Goal: Information Seeking & Learning: Learn about a topic

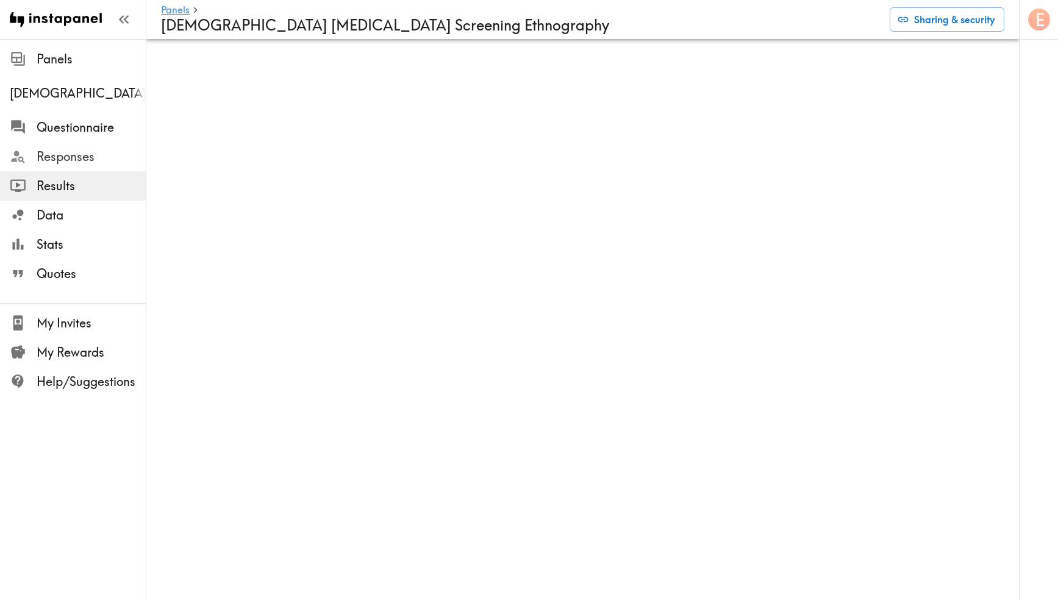
click at [66, 156] on span "Responses" at bounding box center [91, 156] width 109 height 17
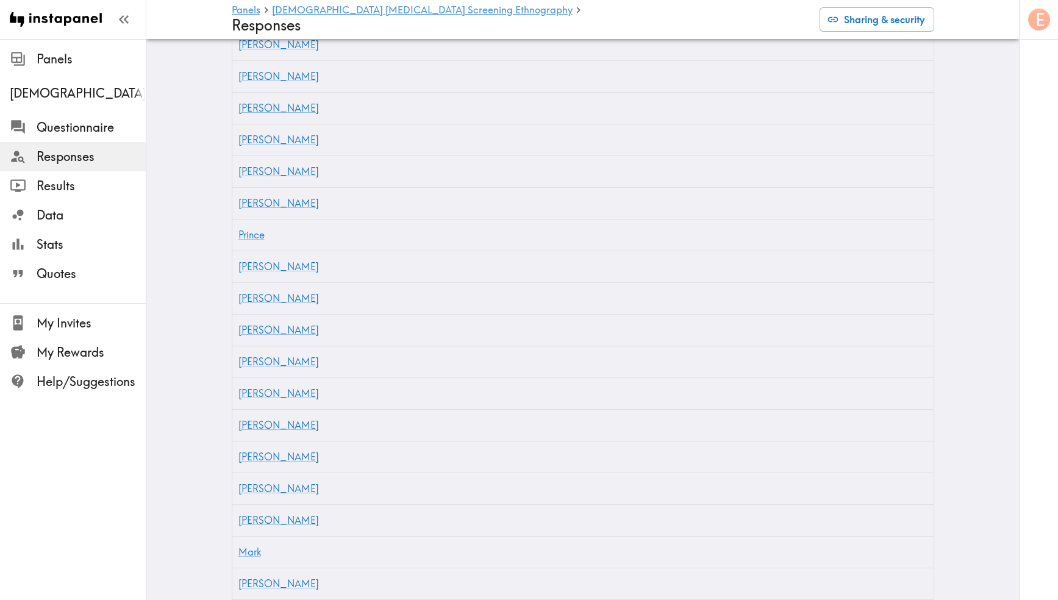
scroll to position [546, 0]
click at [255, 376] on div "[PERSON_NAME]" at bounding box center [305, 392] width 146 height 32
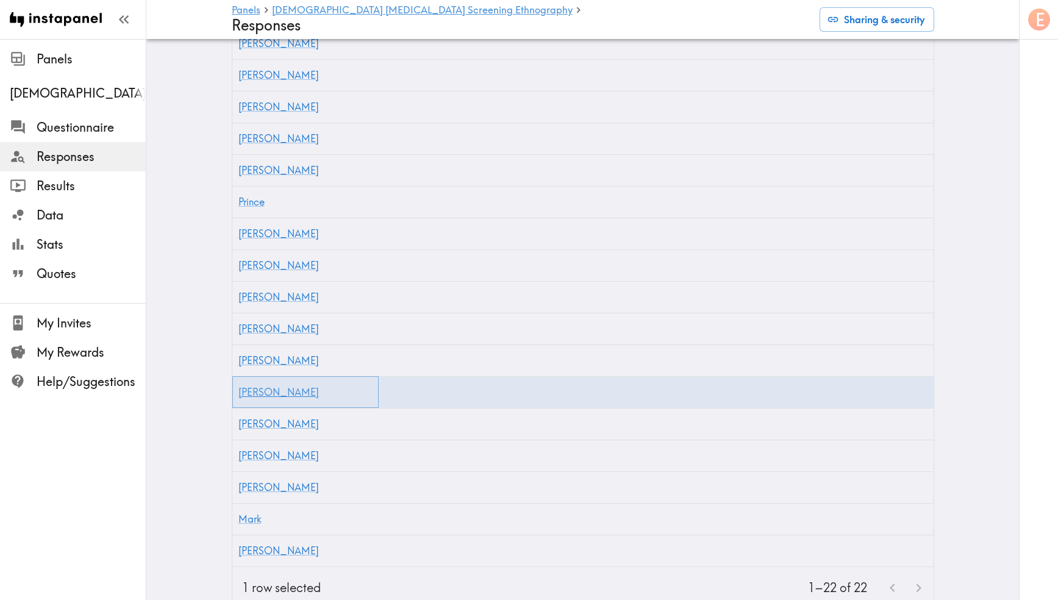
click at [255, 386] on link "[PERSON_NAME]" at bounding box center [278, 392] width 80 height 12
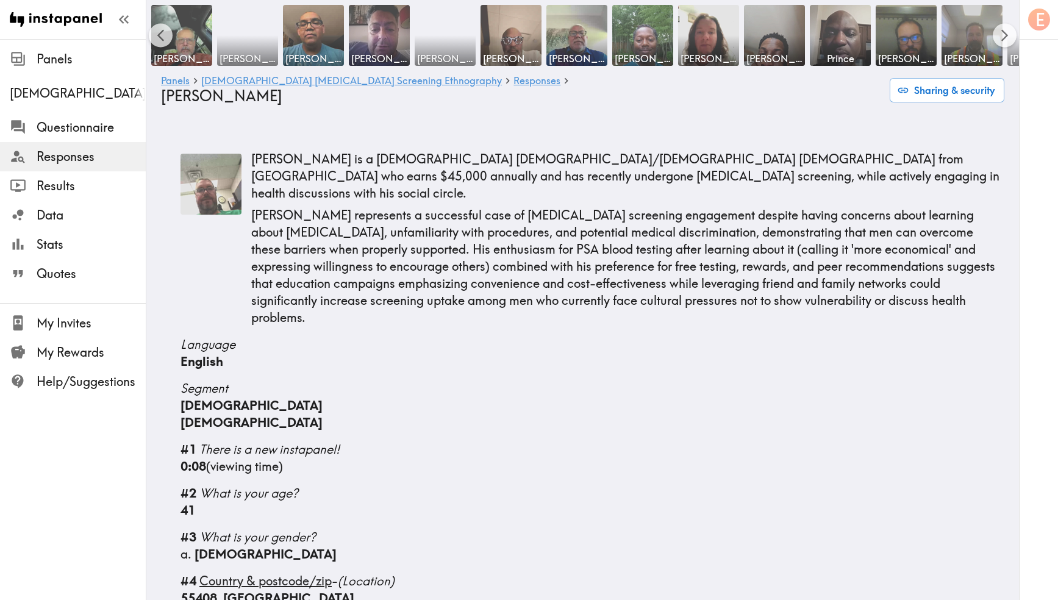
scroll to position [0, 249]
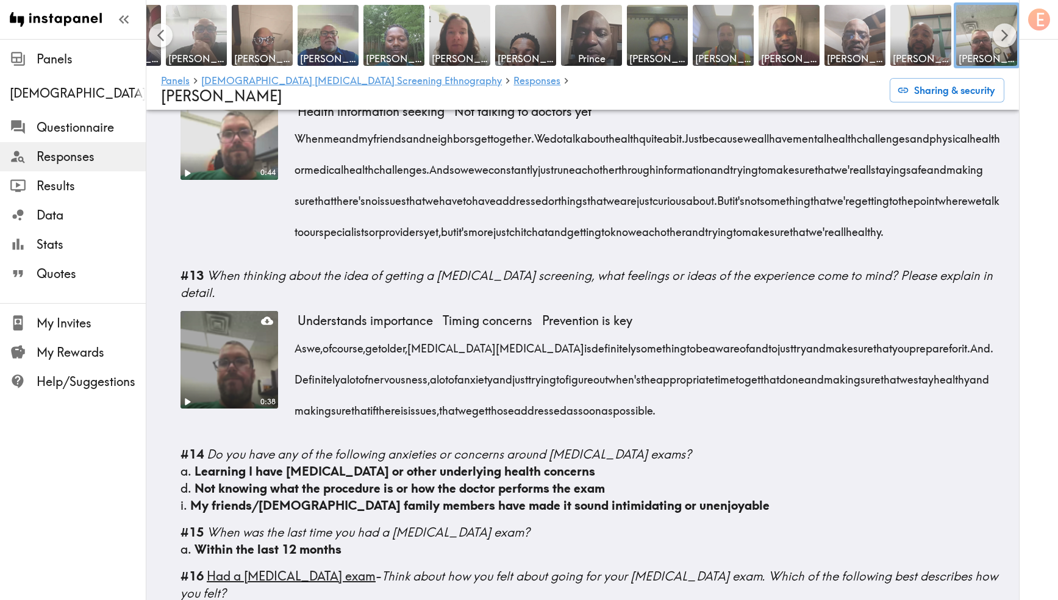
click at [221, 352] on video at bounding box center [229, 360] width 102 height 102
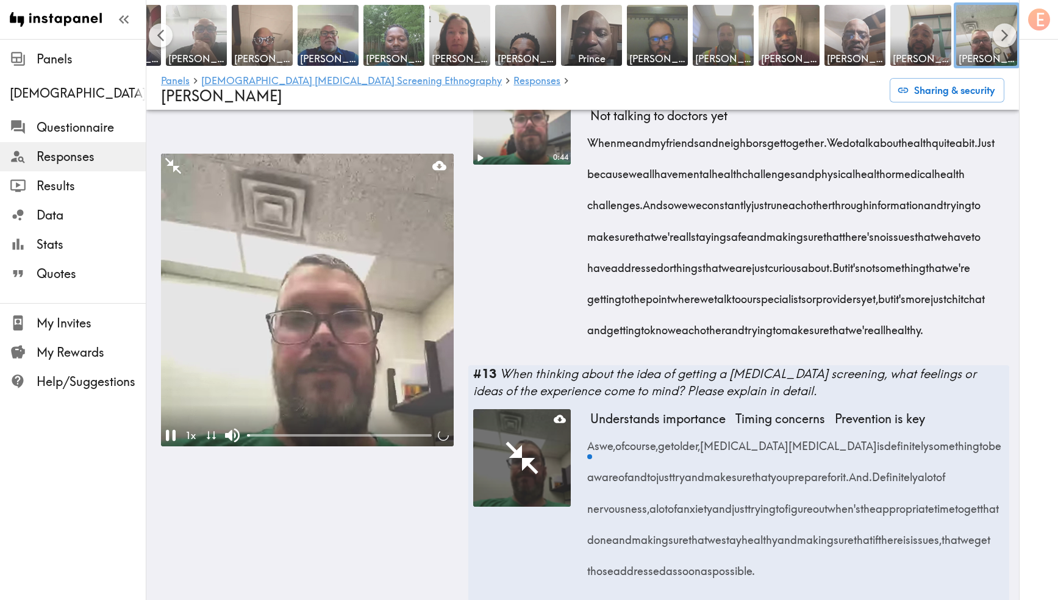
scroll to position [1703, 0]
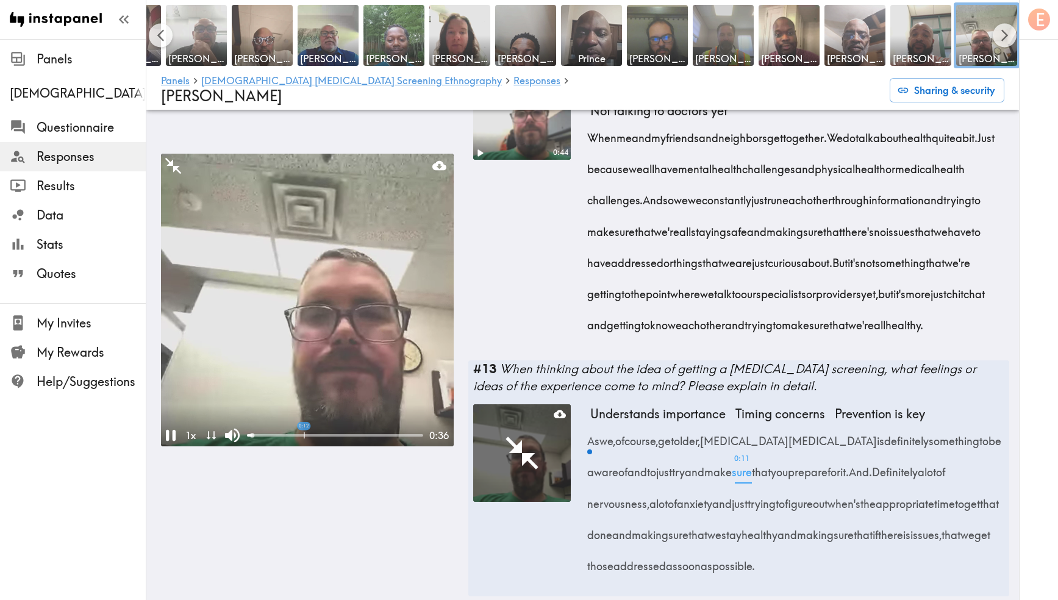
click at [304, 429] on div "0:12" at bounding box center [335, 435] width 176 height 12
click at [373, 429] on div "0:27" at bounding box center [335, 435] width 176 height 12
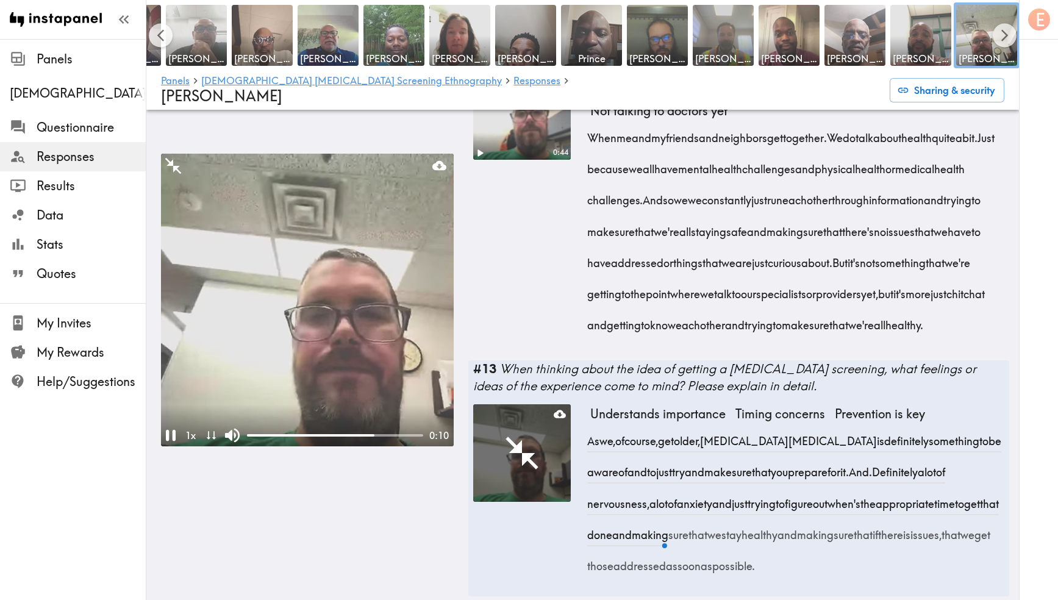
click at [347, 348] on video at bounding box center [307, 300] width 293 height 293
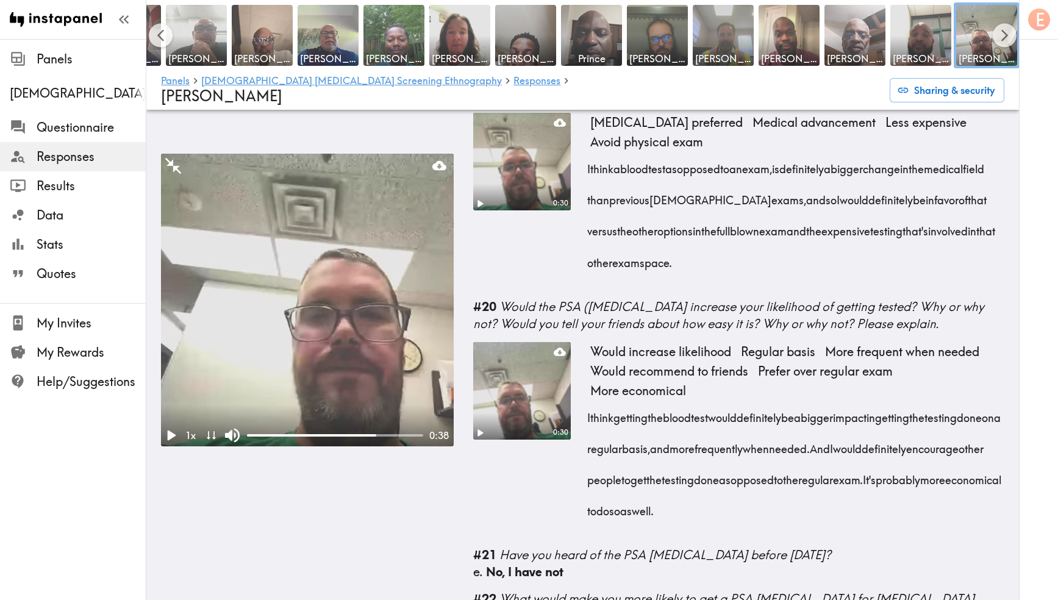
click at [540, 191] on video at bounding box center [522, 161] width 102 height 102
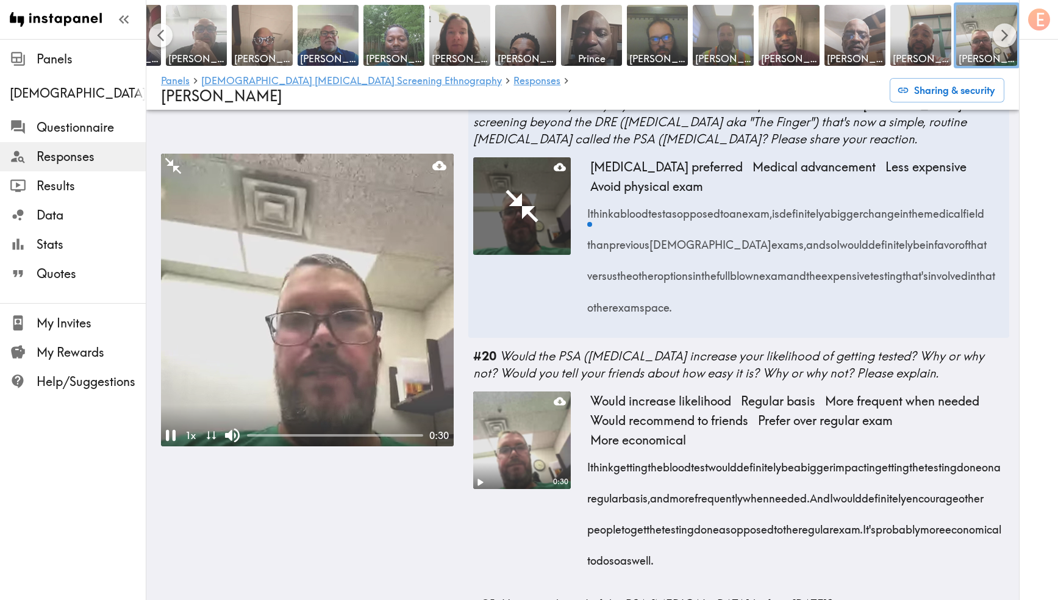
scroll to position [2678, 0]
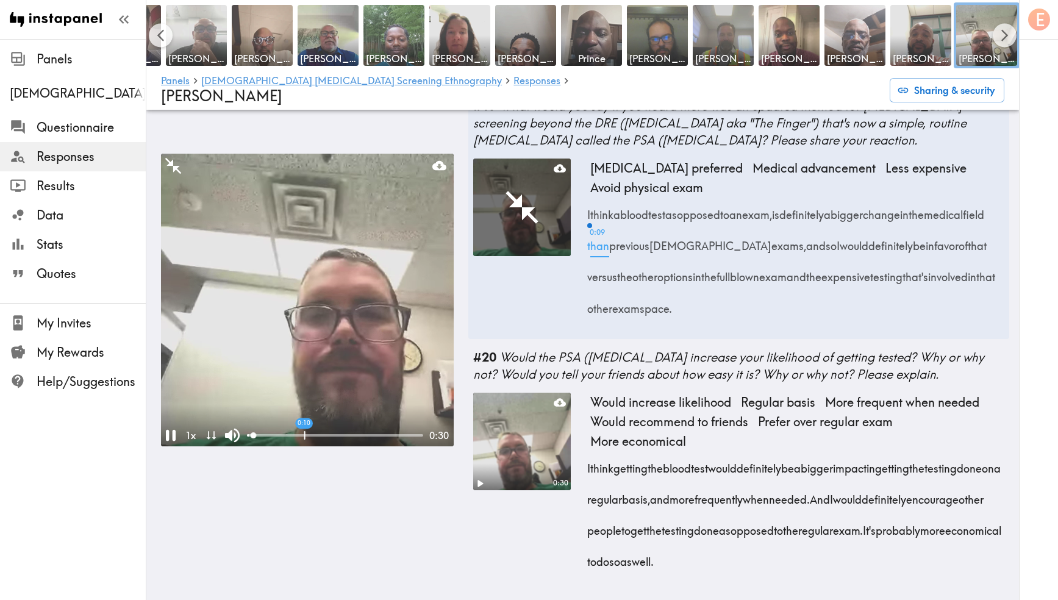
click at [304, 434] on div at bounding box center [335, 435] width 176 height 2
click at [356, 434] on div at bounding box center [335, 435] width 176 height 2
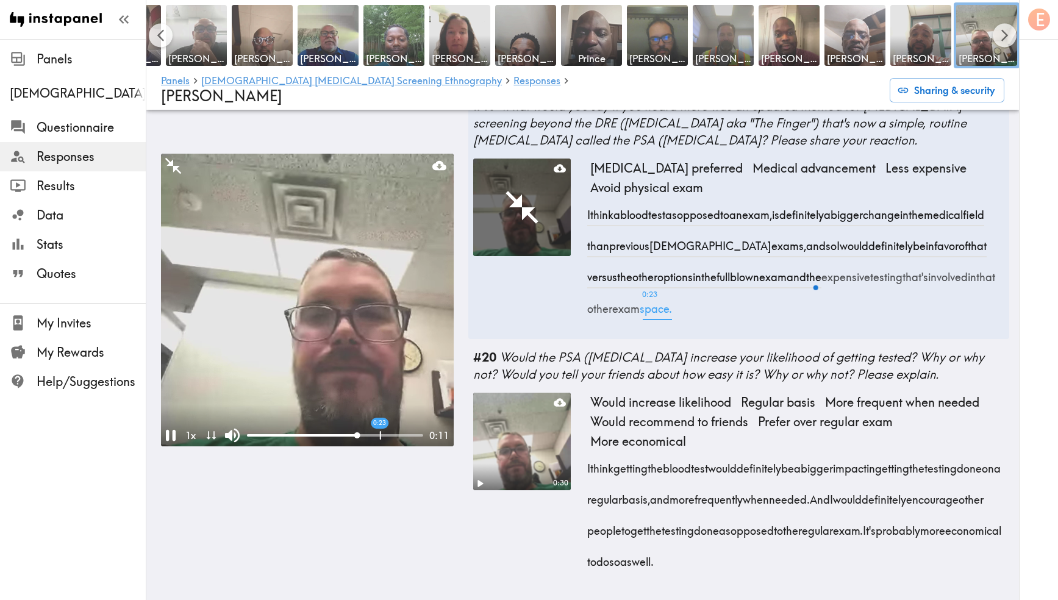
click at [380, 434] on div at bounding box center [335, 435] width 176 height 2
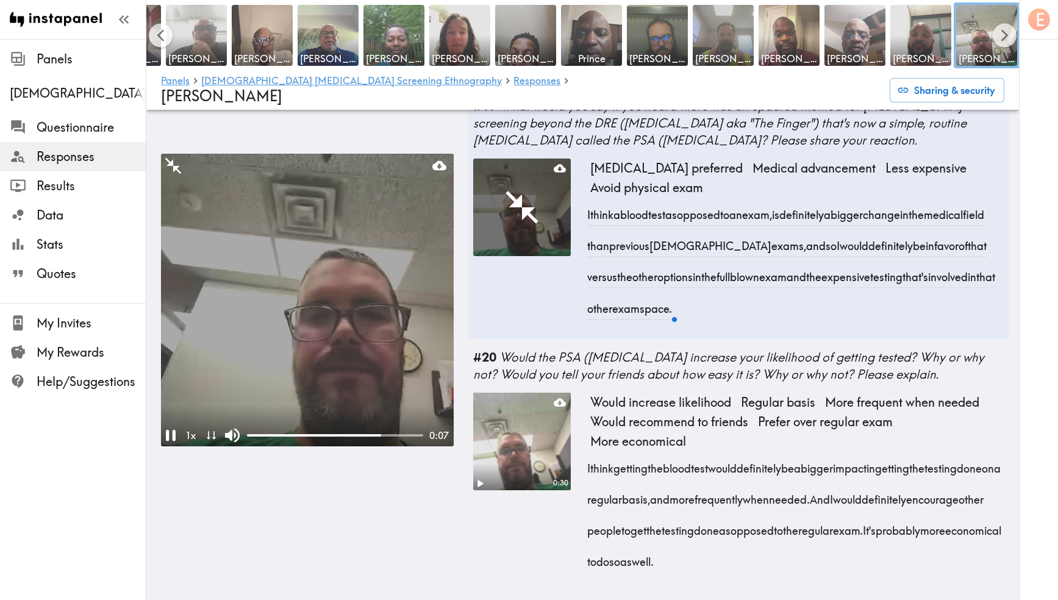
click at [382, 271] on video at bounding box center [307, 300] width 293 height 293
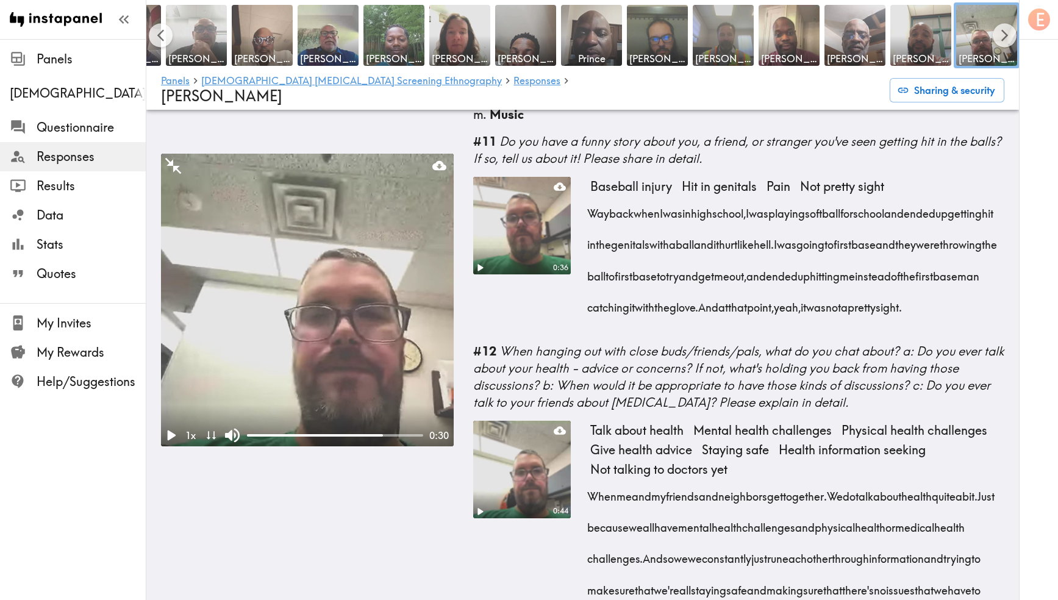
scroll to position [1339, 0]
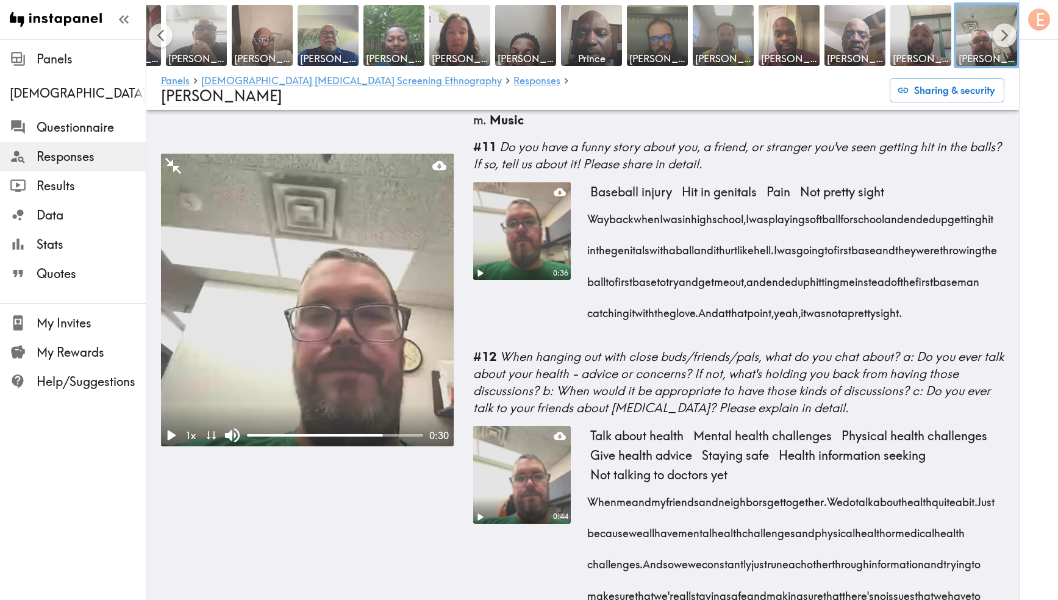
click at [537, 481] on video at bounding box center [522, 475] width 102 height 102
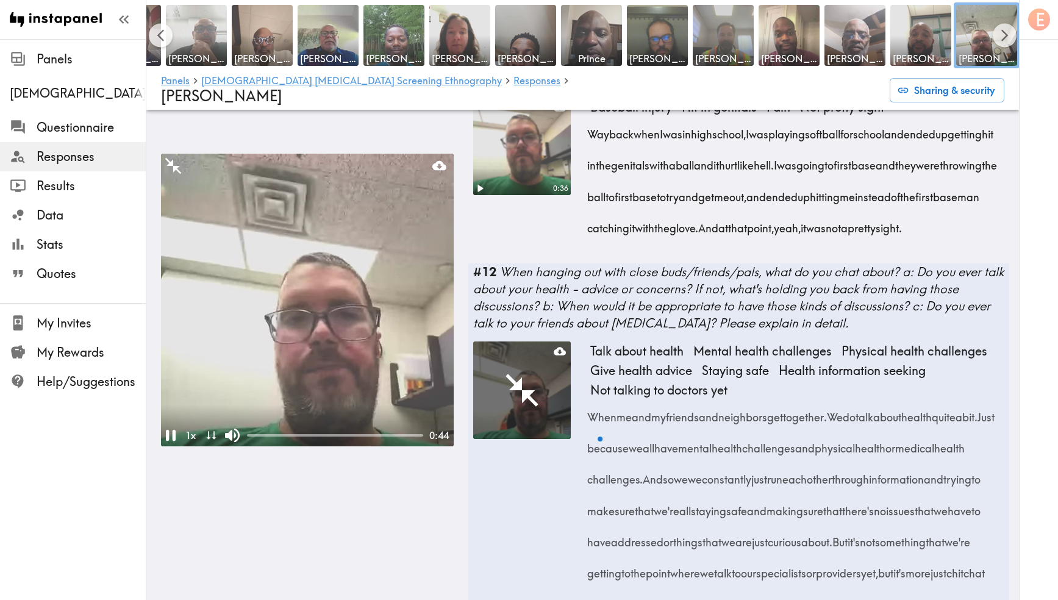
scroll to position [1462, 0]
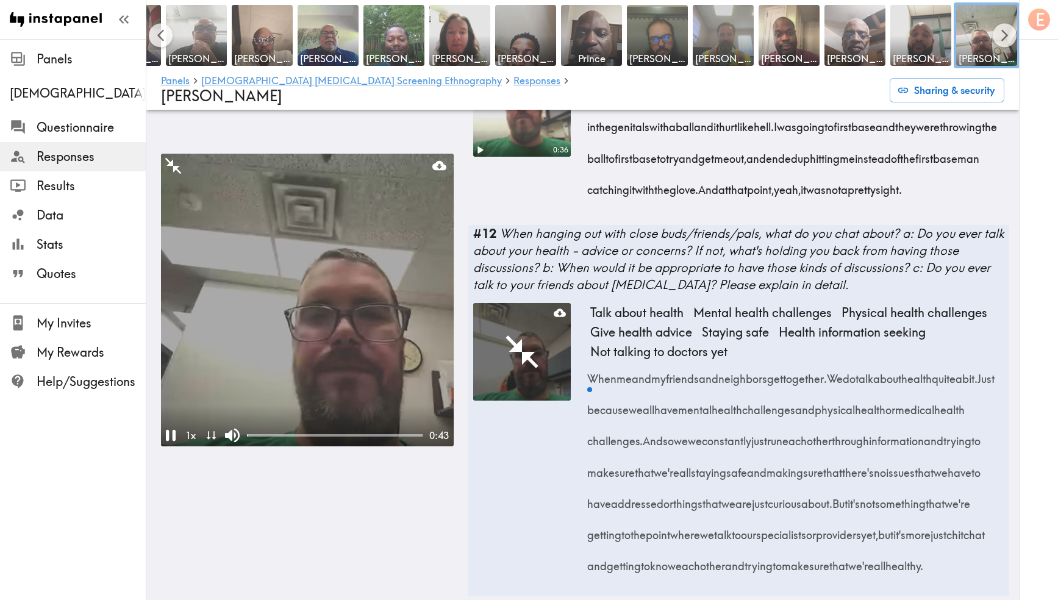
click at [358, 324] on video at bounding box center [307, 300] width 293 height 293
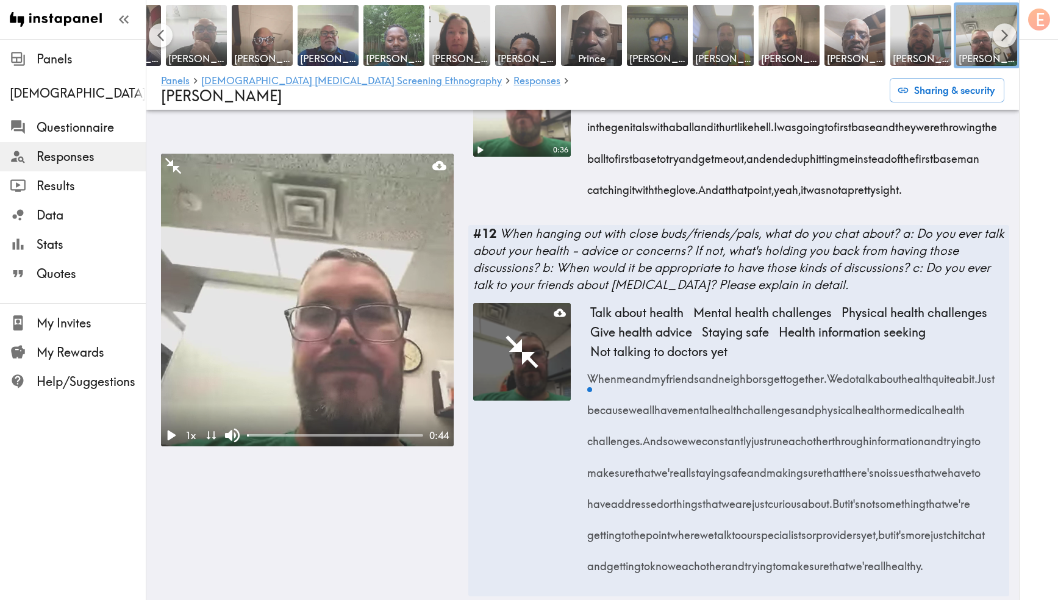
click at [378, 349] on video at bounding box center [307, 300] width 293 height 293
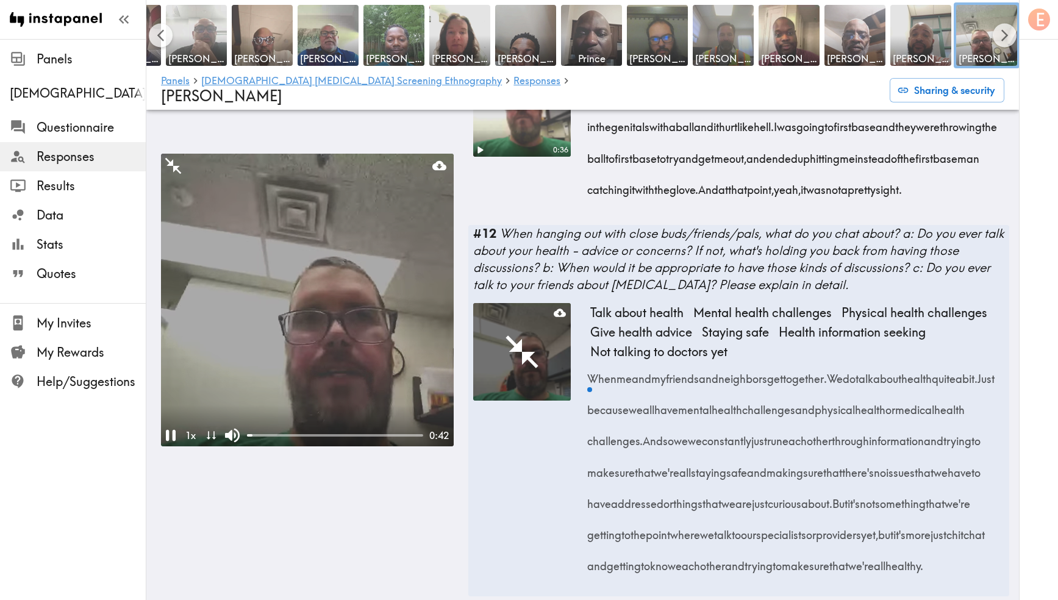
click at [378, 349] on video at bounding box center [307, 300] width 293 height 293
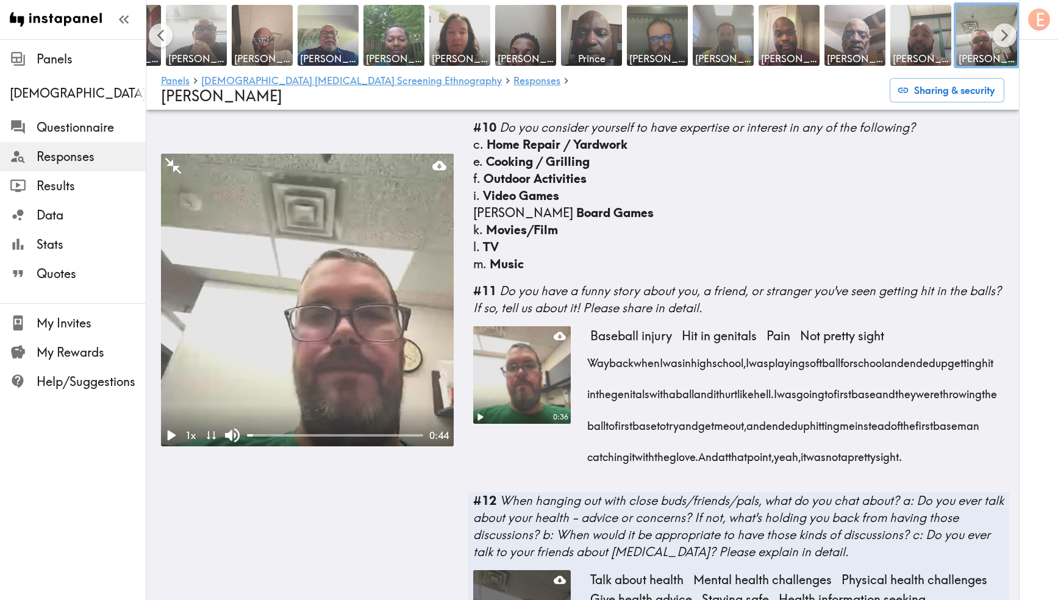
scroll to position [1129, 0]
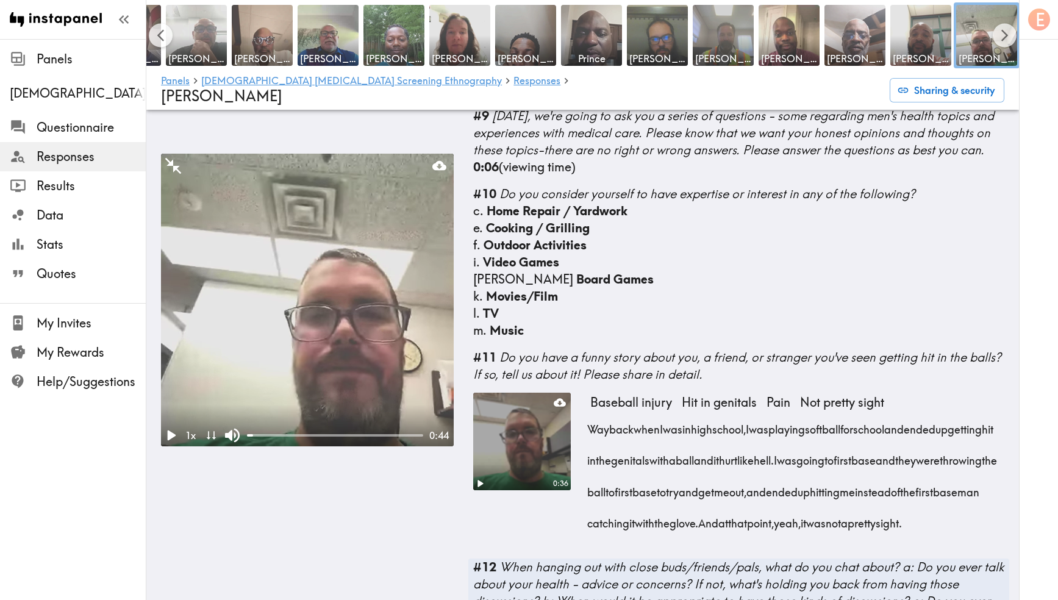
click at [521, 390] on video at bounding box center [522, 441] width 102 height 102
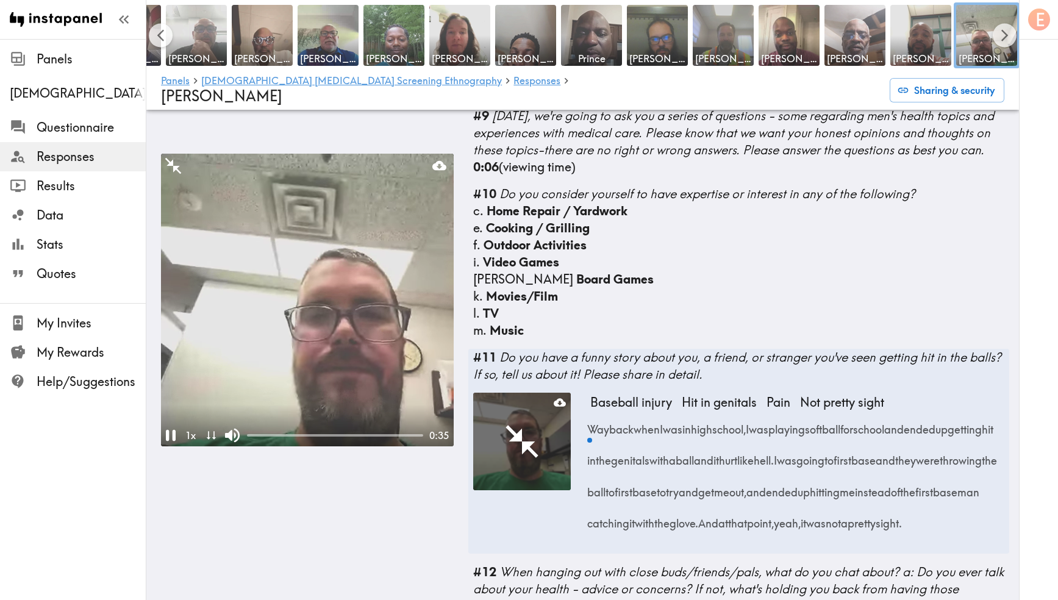
click at [315, 318] on video at bounding box center [307, 300] width 293 height 293
click at [361, 271] on video at bounding box center [307, 300] width 293 height 293
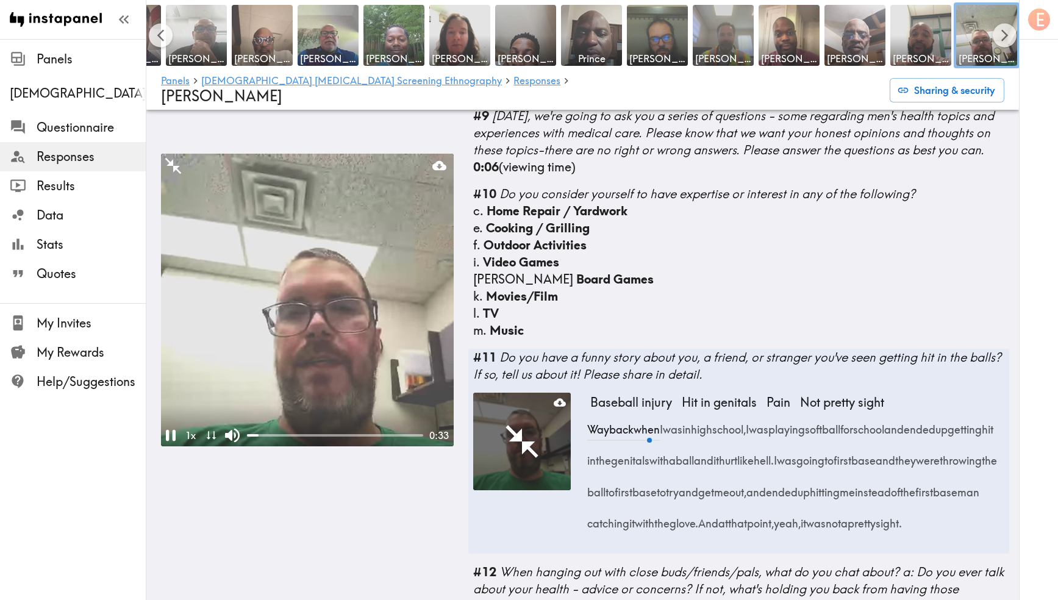
click at [348, 316] on video at bounding box center [307, 300] width 293 height 293
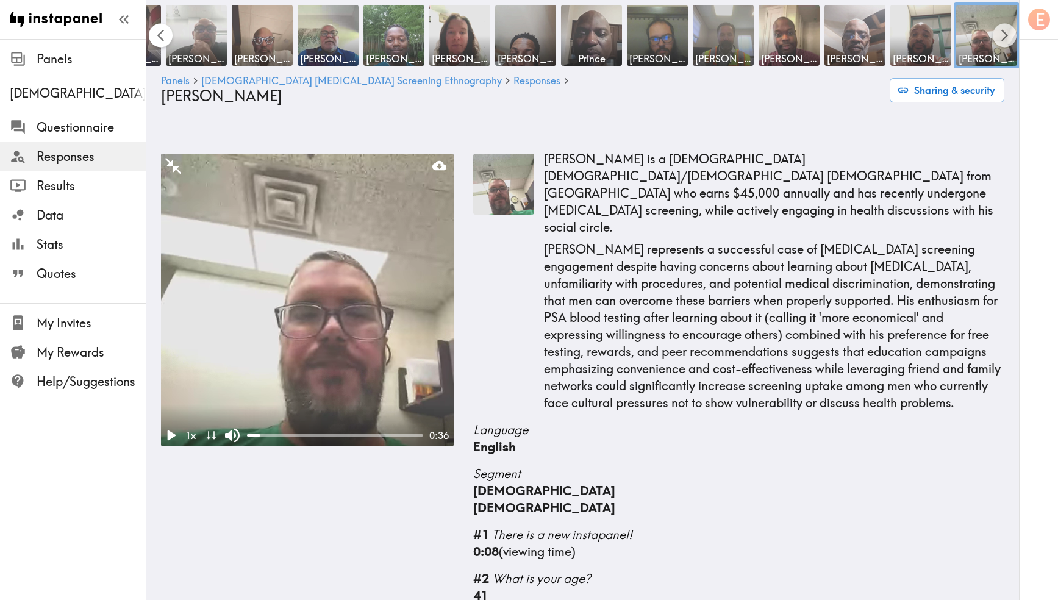
click at [163, 34] on icon "Scroll left" at bounding box center [161, 36] width 14 height 14
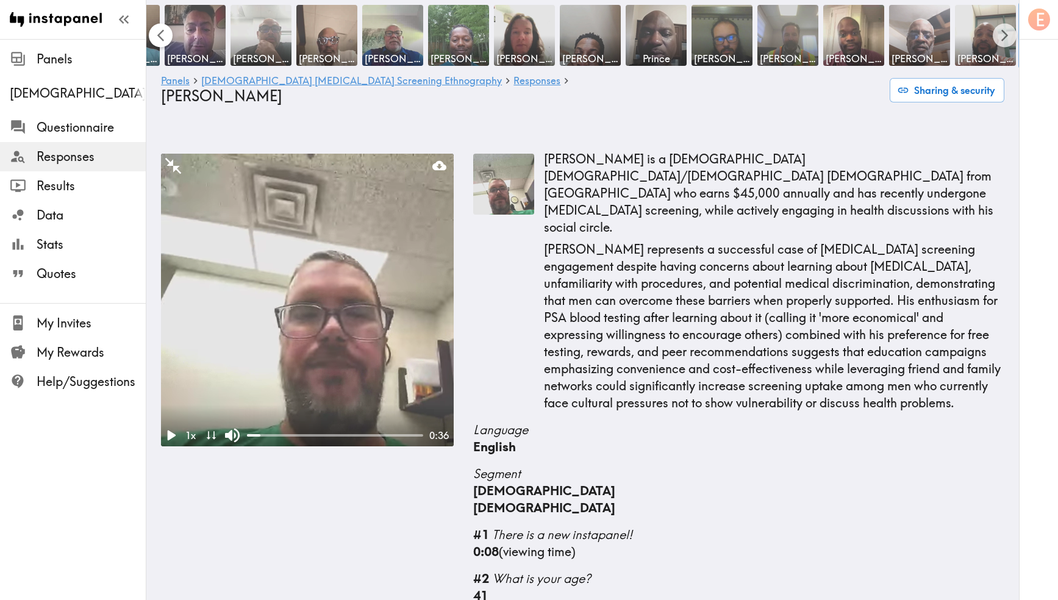
click at [163, 34] on icon "Scroll left" at bounding box center [161, 36] width 14 height 14
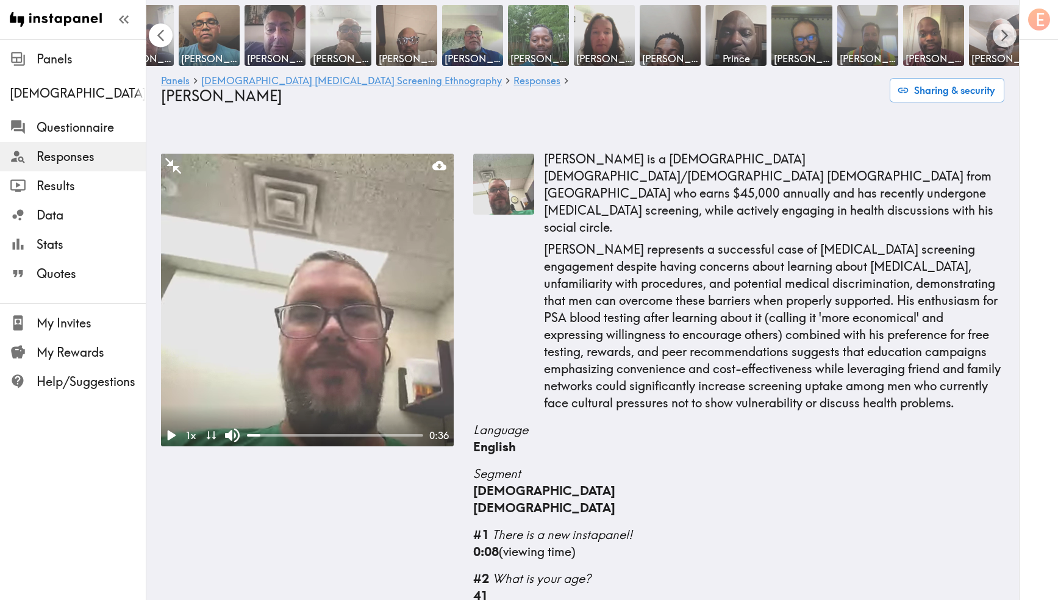
click at [163, 34] on icon "Scroll left" at bounding box center [161, 36] width 14 height 14
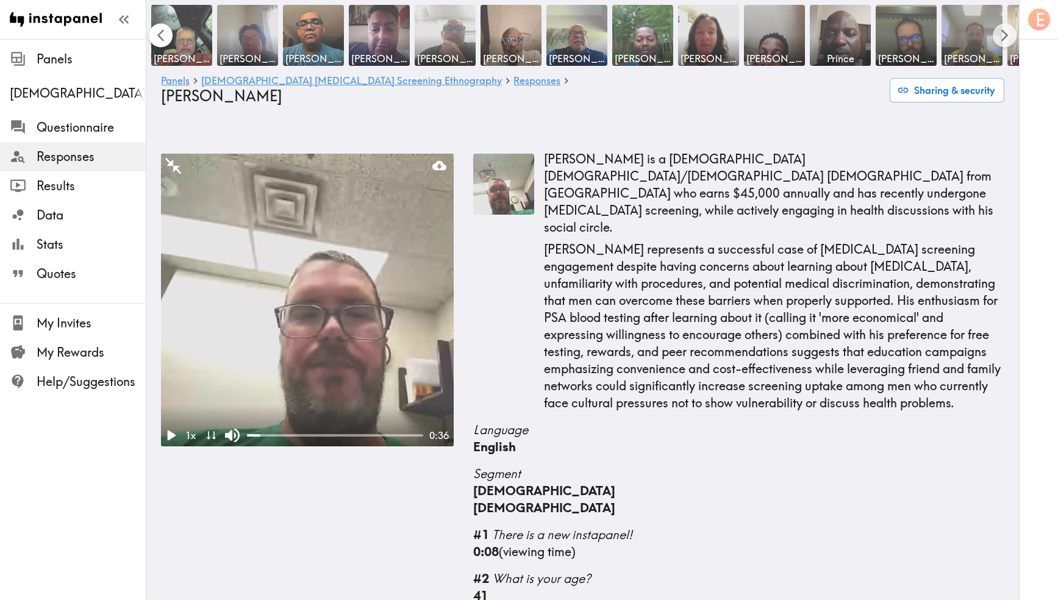
click at [163, 34] on div "[PERSON_NAME] [PERSON_NAME] [PERSON_NAME] [PERSON_NAME] [PERSON_NAME] [PERSON_N…" at bounding box center [582, 35] width 873 height 66
click at [163, 34] on img at bounding box center [181, 35] width 61 height 61
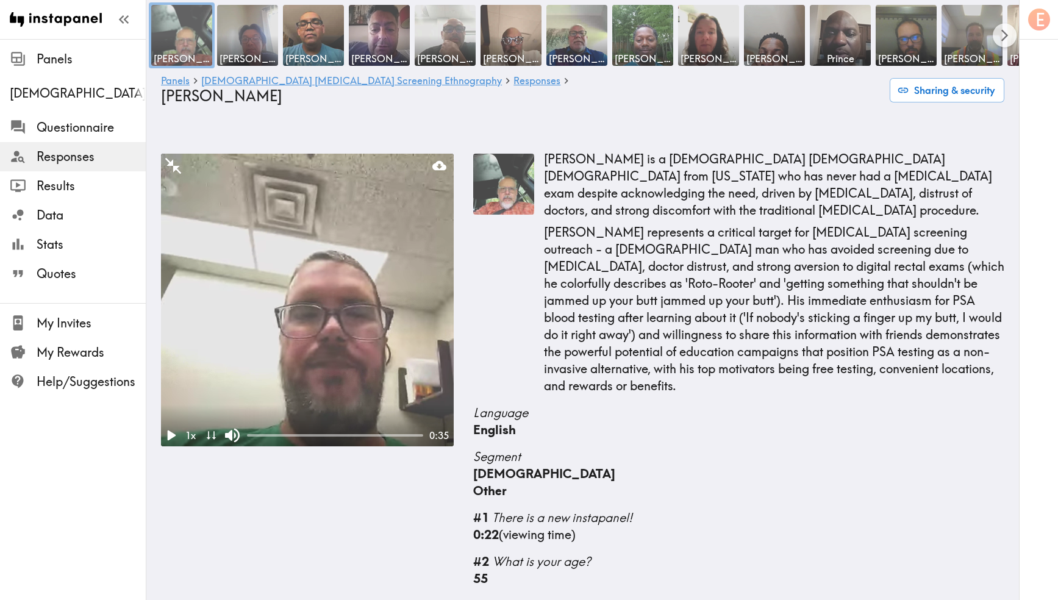
scroll to position [995, 0]
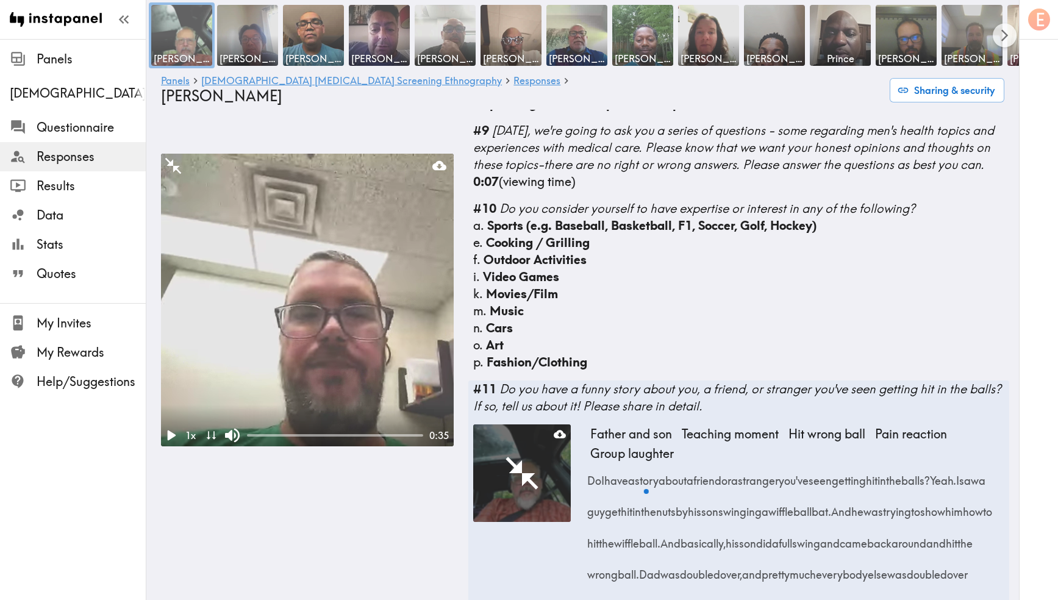
click at [181, 43] on div at bounding box center [181, 35] width 61 height 61
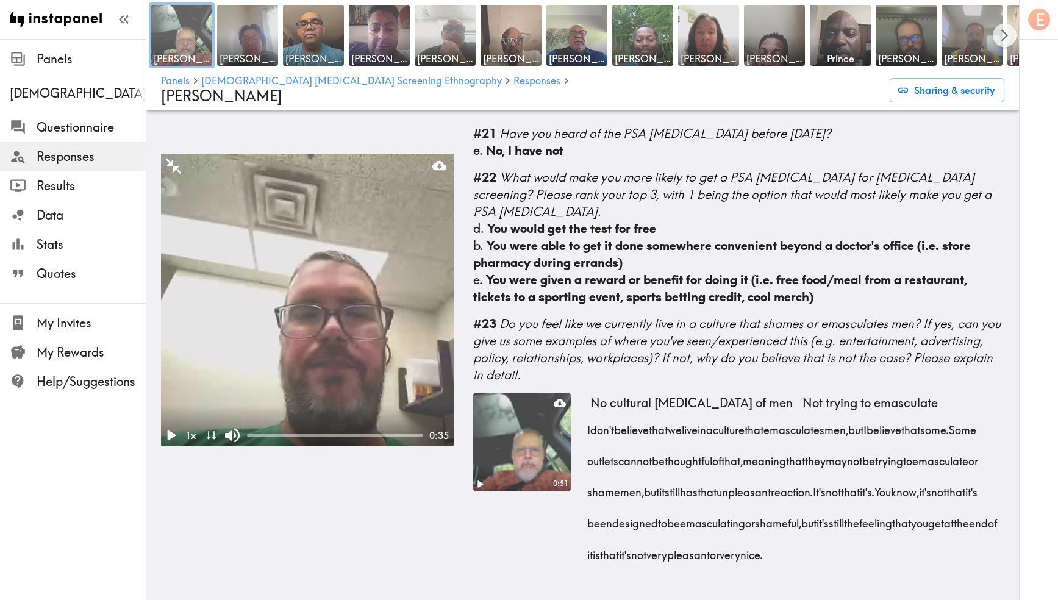
scroll to position [3378, 0]
click at [253, 30] on img at bounding box center [248, 36] width 64 height 64
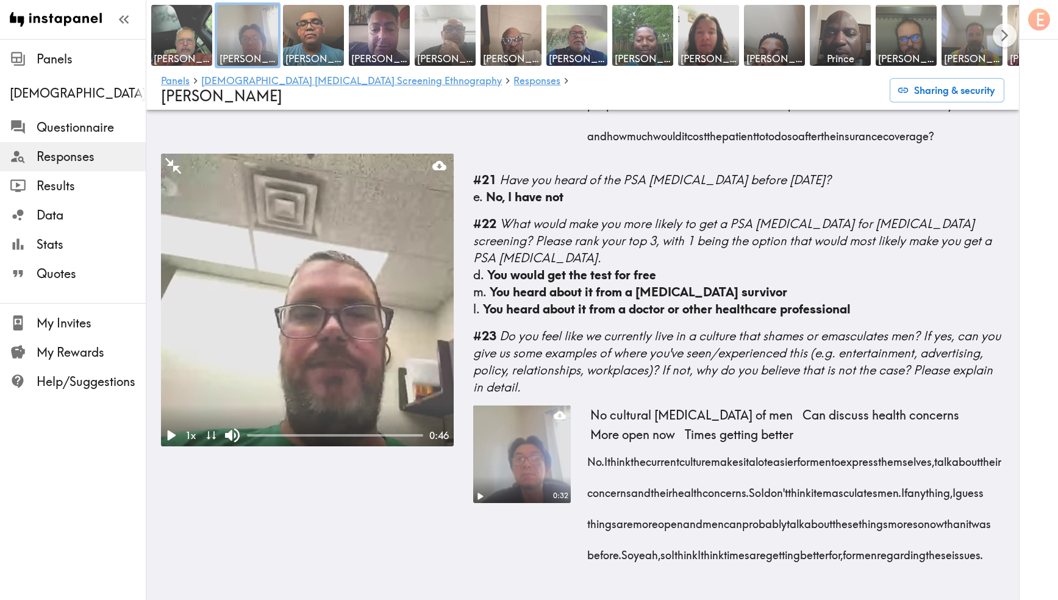
scroll to position [3366, 0]
click at [297, 30] on img at bounding box center [314, 36] width 64 height 64
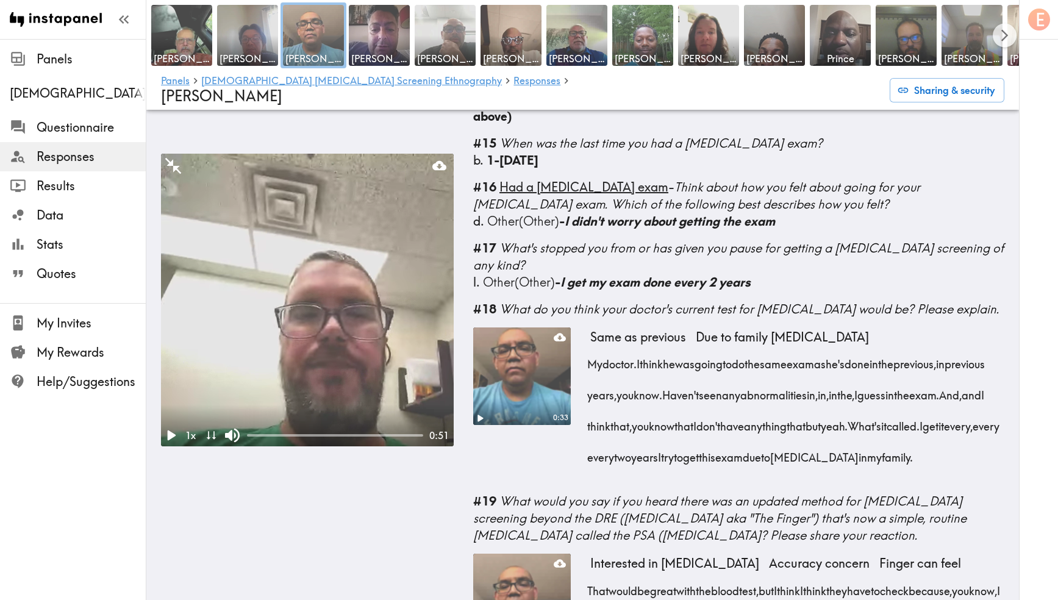
scroll to position [2142, 0]
click at [997, 36] on button "Scroll right" at bounding box center [1005, 36] width 24 height 24
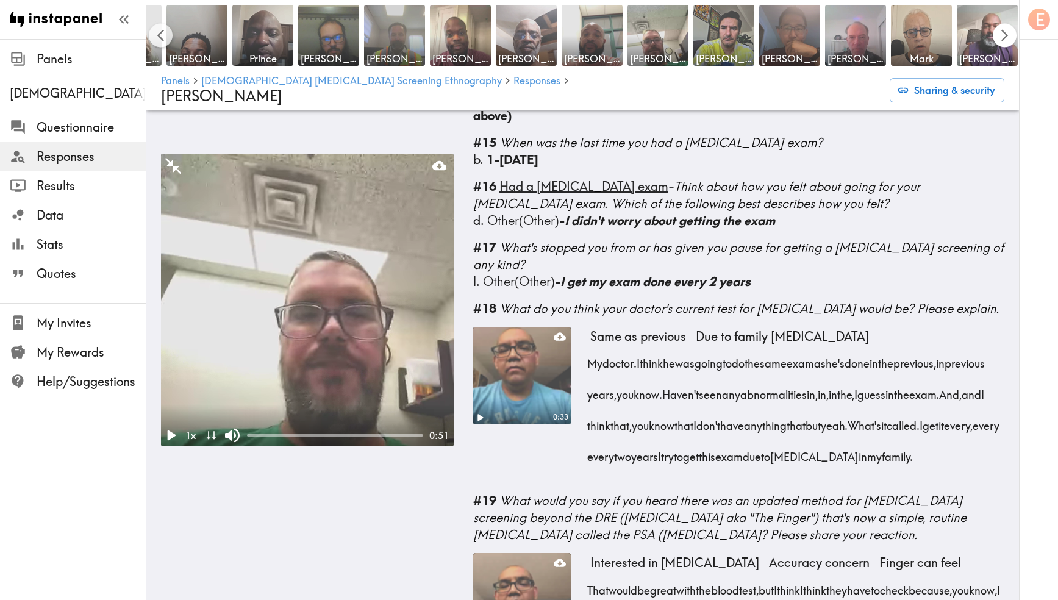
scroll to position [0, 581]
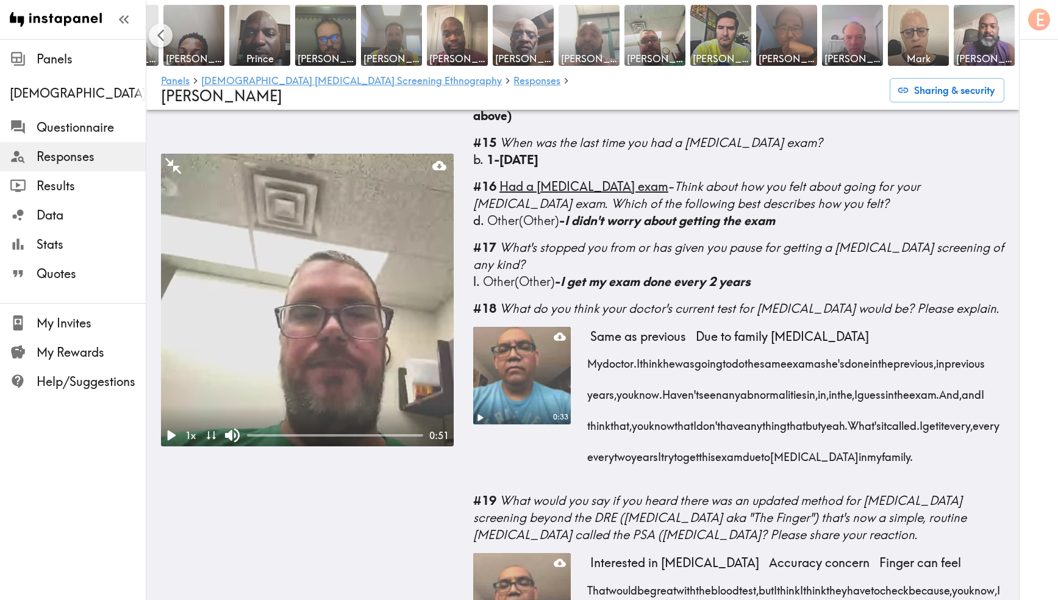
click at [599, 31] on img at bounding box center [589, 36] width 64 height 64
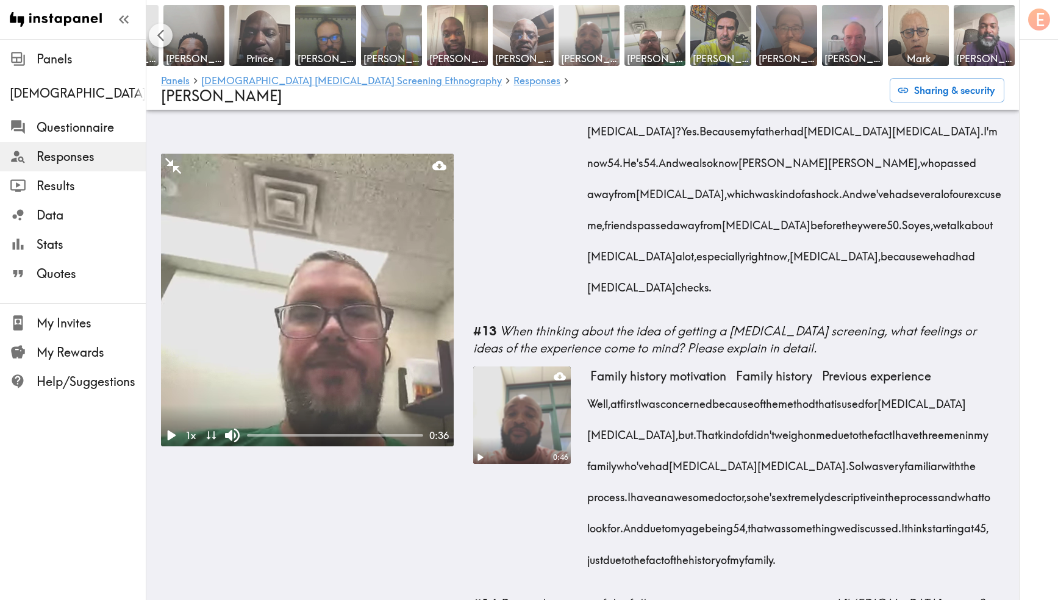
scroll to position [1440, 0]
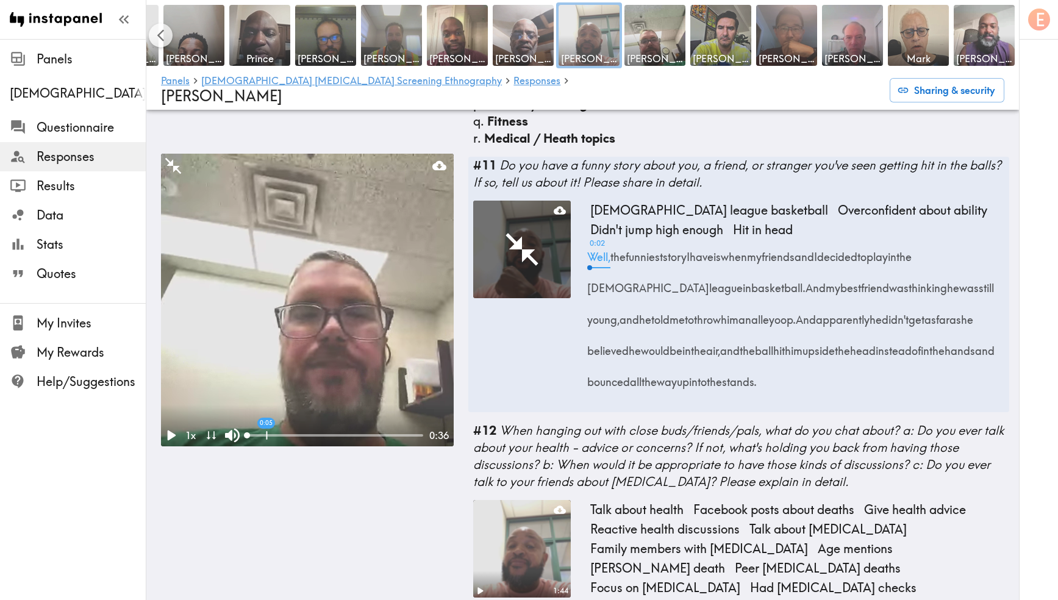
drag, startPoint x: 257, startPoint y: 413, endPoint x: 294, endPoint y: 414, distance: 36.6
click at [294, 429] on div "0:05" at bounding box center [335, 435] width 176 height 12
click at [310, 429] on div "0:12" at bounding box center [335, 435] width 176 height 12
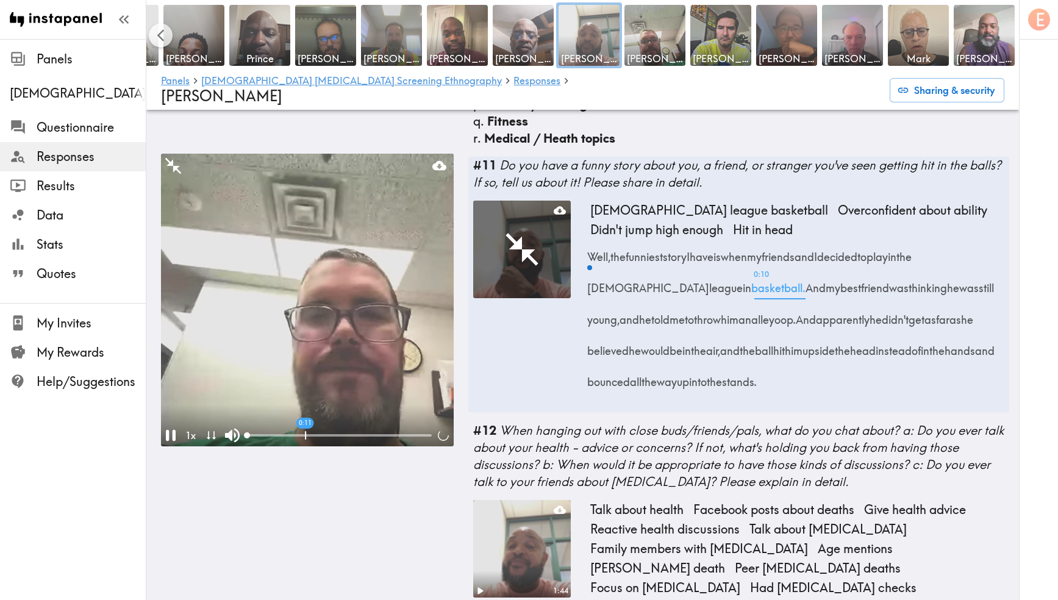
click at [305, 429] on div "0:11" at bounding box center [339, 435] width 185 height 12
click at [333, 276] on video at bounding box center [307, 300] width 293 height 293
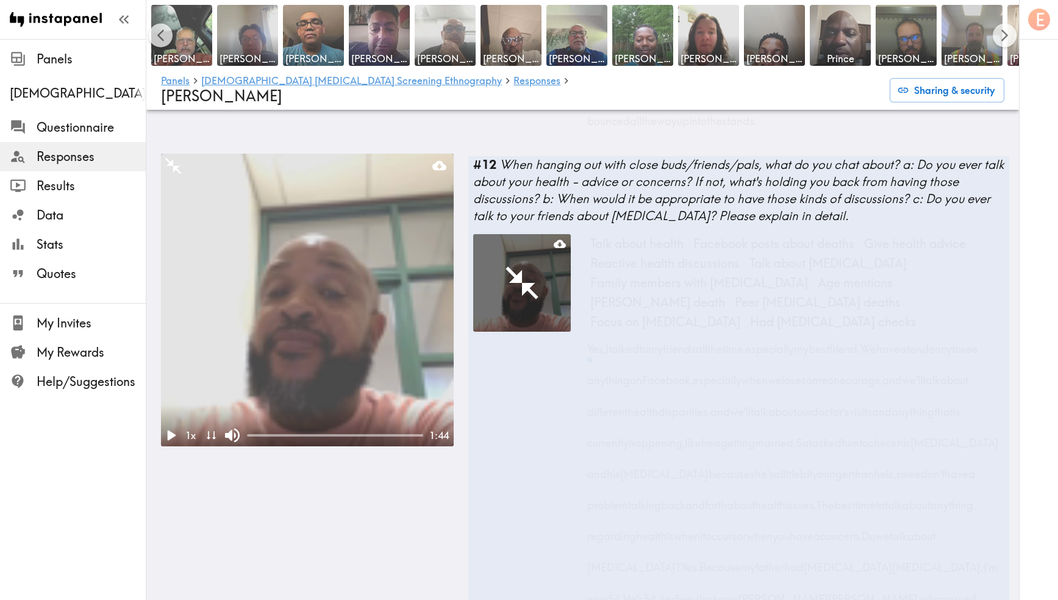
scroll to position [0, 183]
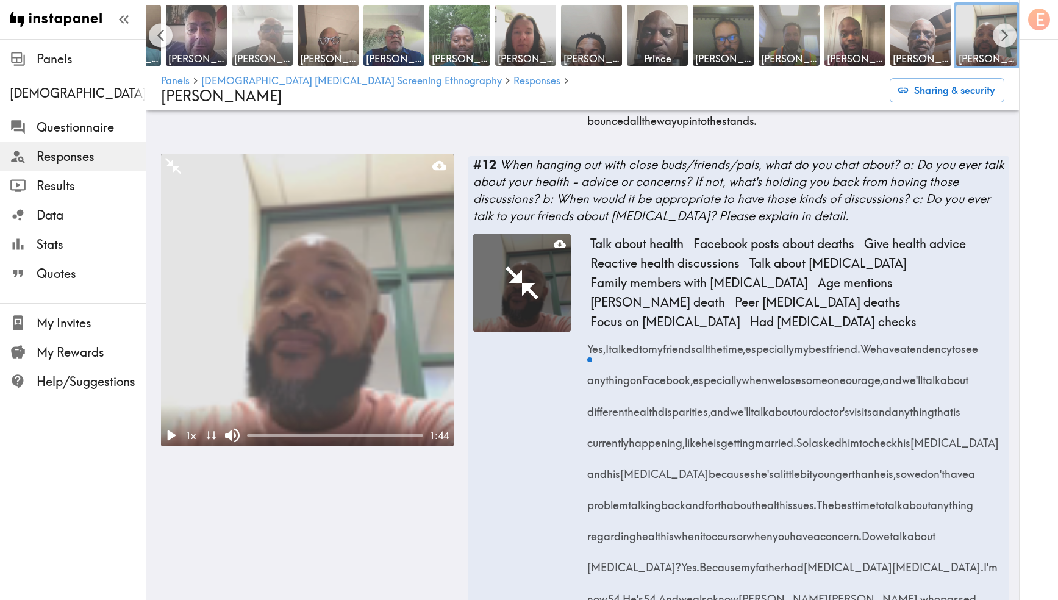
click at [251, 55] on span "[PERSON_NAME]" at bounding box center [262, 58] width 56 height 13
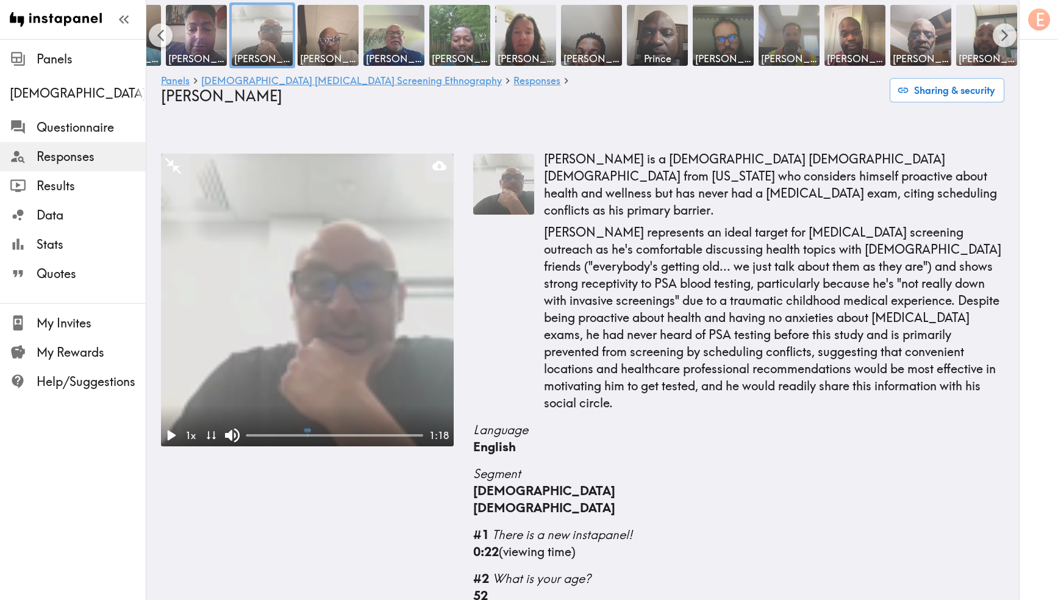
click at [306, 429] on div "0:26" at bounding box center [335, 435] width 176 height 12
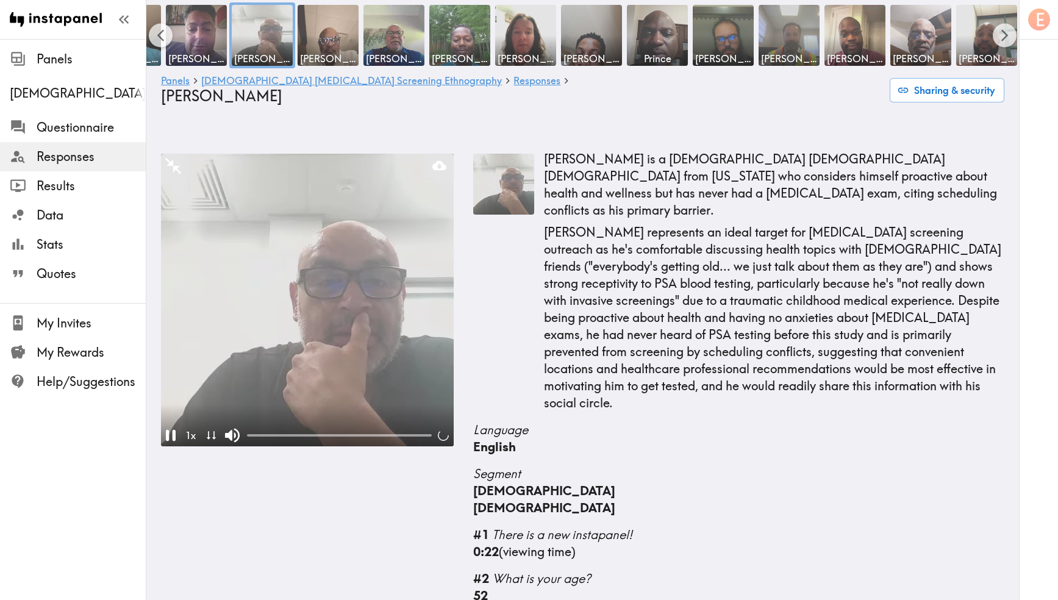
click at [376, 298] on video at bounding box center [307, 300] width 293 height 293
click at [335, 434] on div at bounding box center [335, 435] width 176 height 2
click at [360, 365] on video at bounding box center [307, 300] width 293 height 293
click at [353, 369] on video at bounding box center [307, 300] width 293 height 293
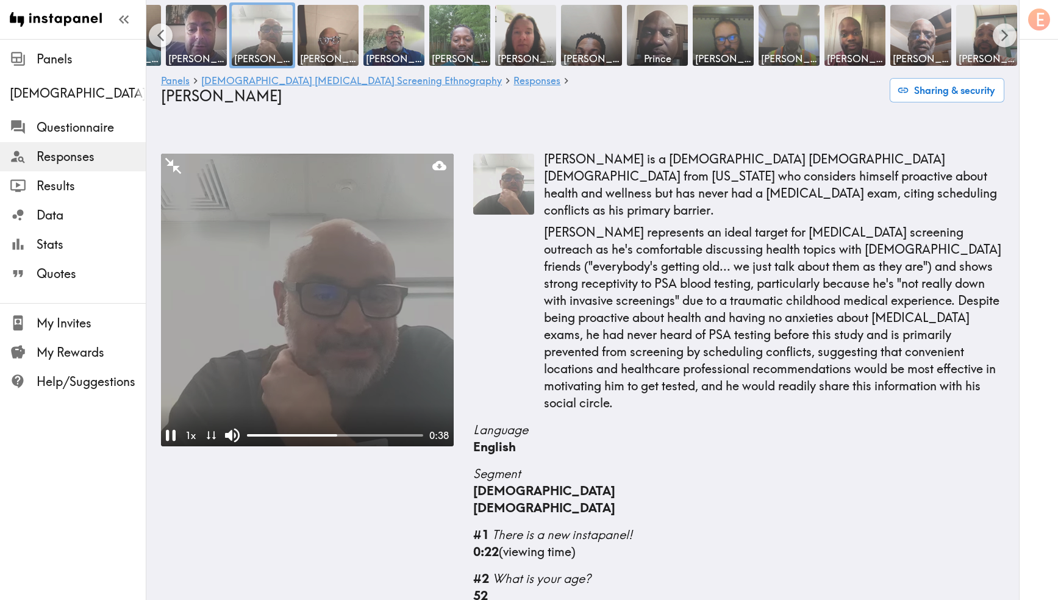
click at [353, 369] on video at bounding box center [307, 300] width 293 height 293
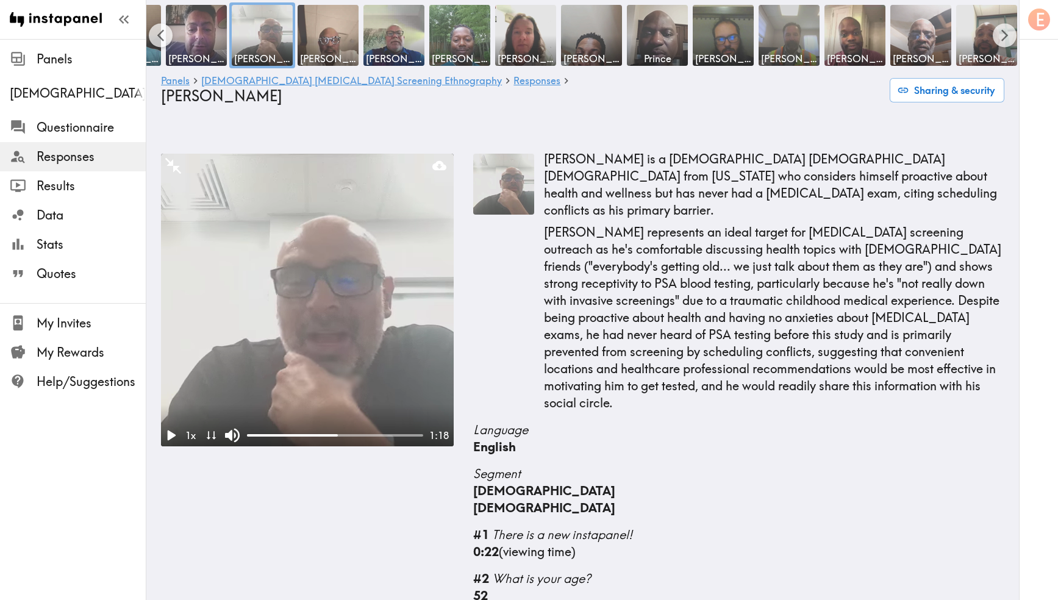
click at [353, 378] on video at bounding box center [307, 300] width 293 height 293
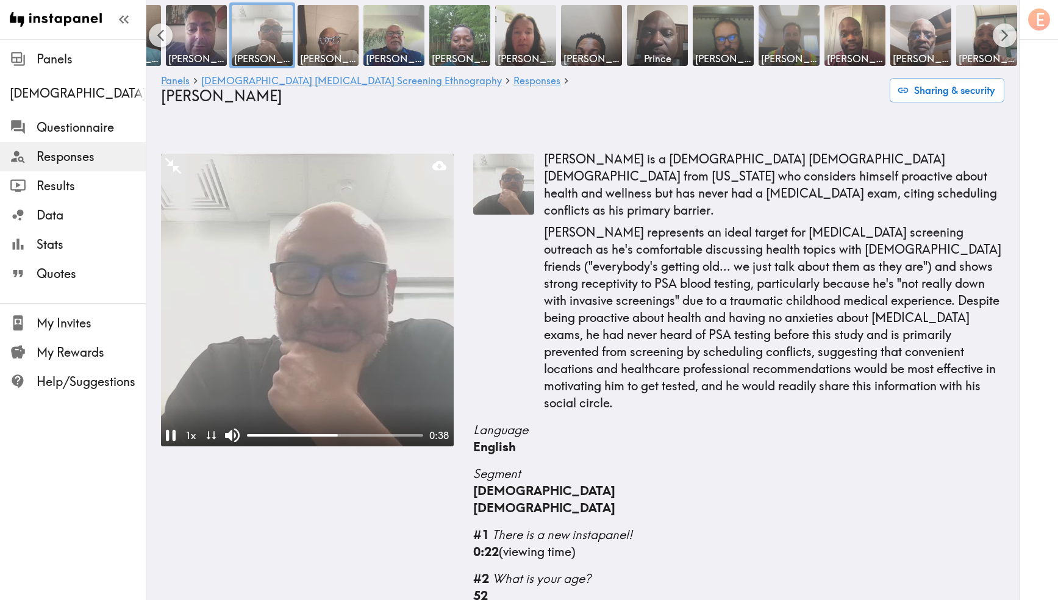
click at [353, 378] on video at bounding box center [307, 300] width 293 height 293
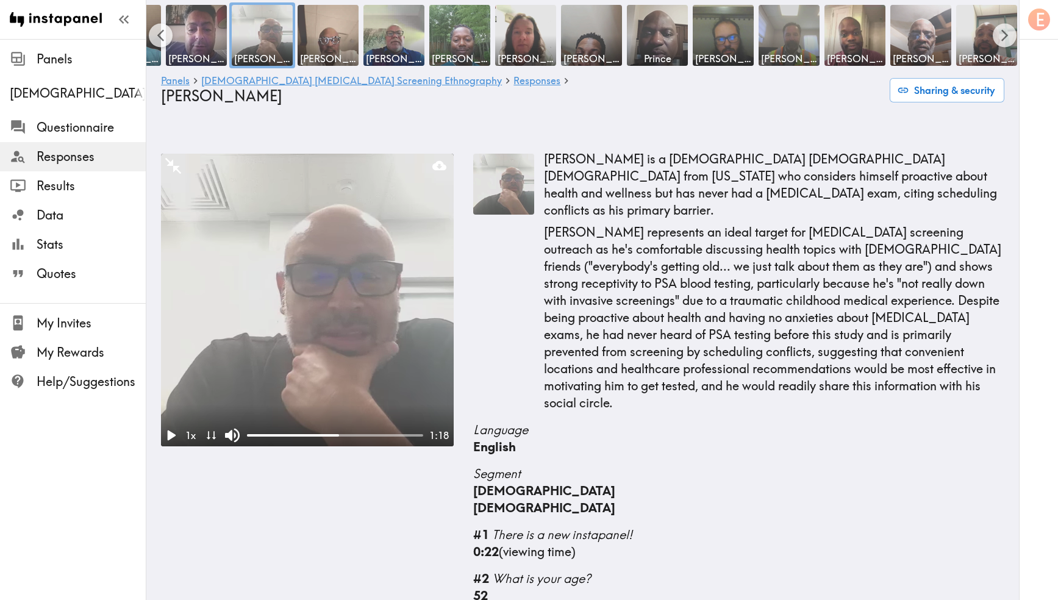
click at [353, 378] on video at bounding box center [307, 300] width 293 height 293
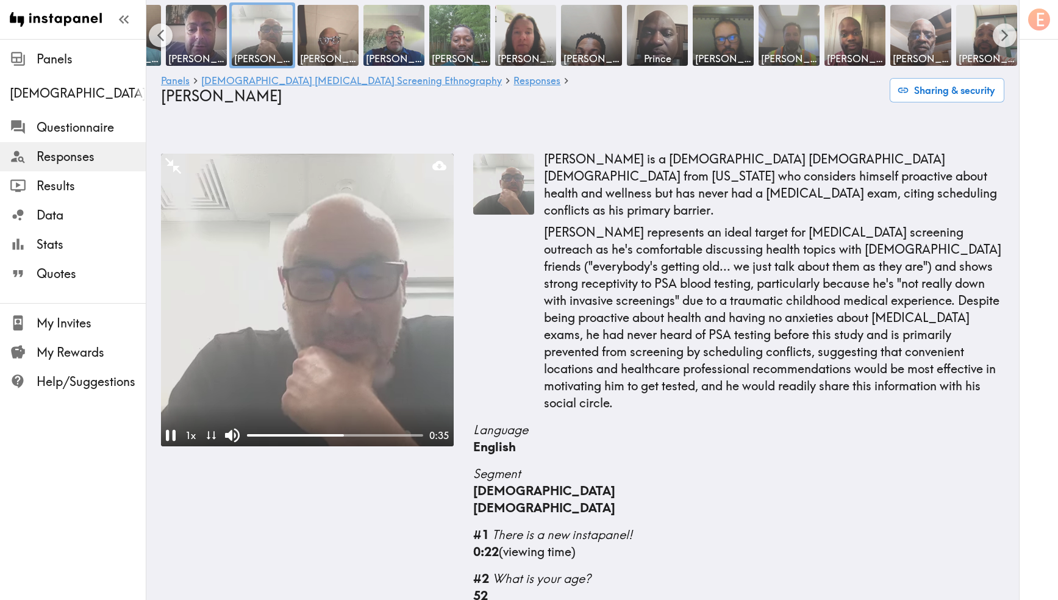
click at [353, 377] on video at bounding box center [307, 300] width 293 height 293
